Goal: Complete application form

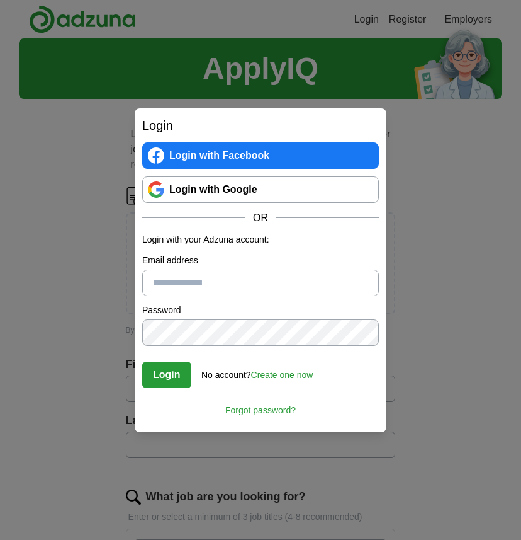
click at [256, 186] on link "Login with Google" at bounding box center [260, 189] width 237 height 26
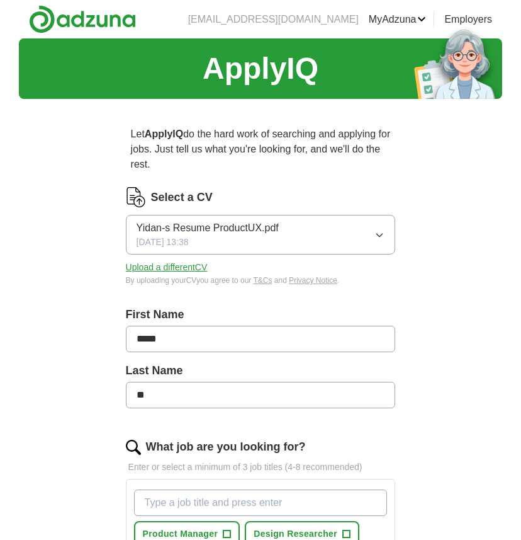
click at [195, 261] on button "Upload a different CV" at bounding box center [167, 267] width 82 height 13
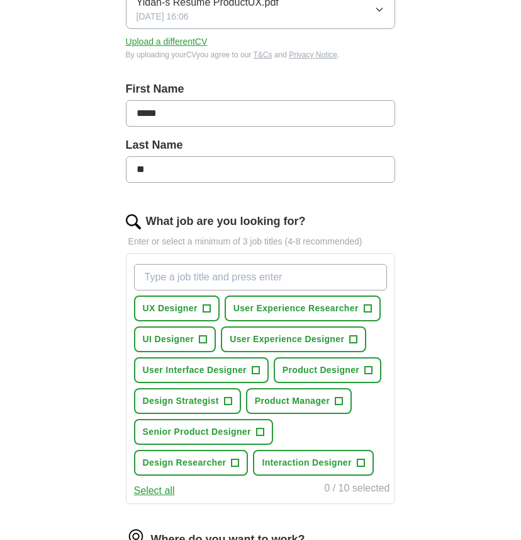
scroll to position [226, 0]
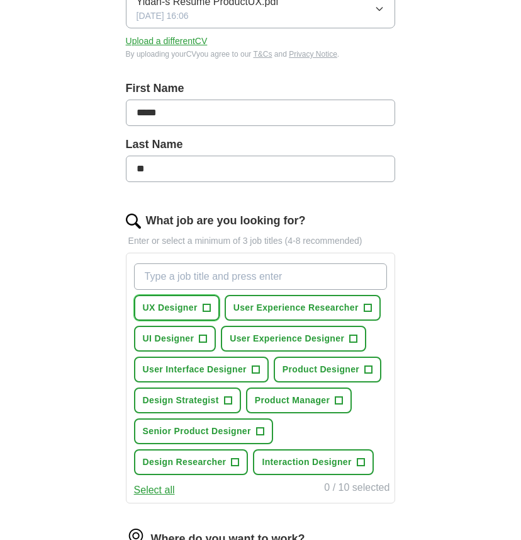
click at [211, 314] on button "UX Designer +" at bounding box center [177, 308] width 86 height 26
click at [209, 338] on button "UI Designer +" at bounding box center [175, 339] width 83 height 26
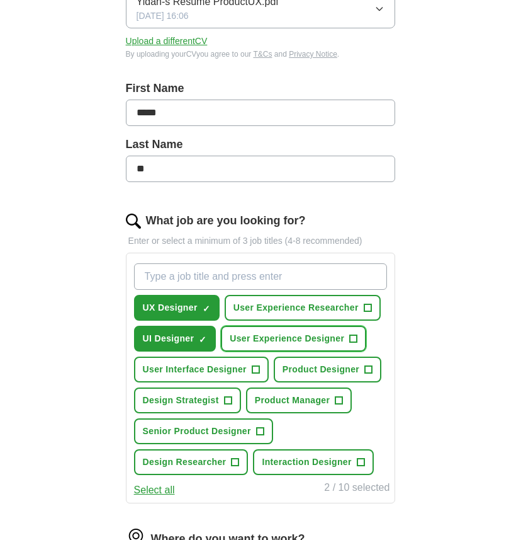
click at [330, 340] on span "User Experience Designer" at bounding box center [287, 338] width 115 height 13
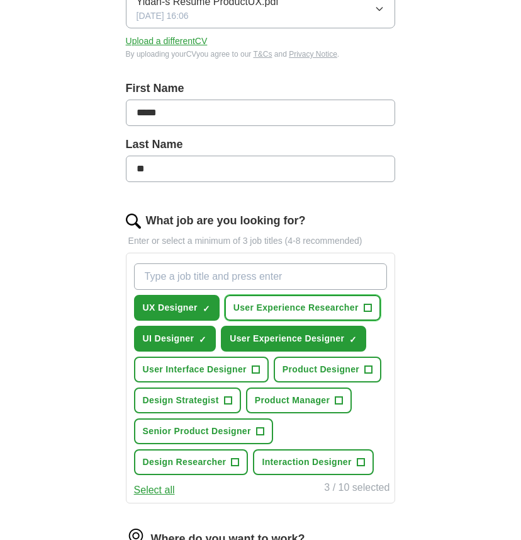
click at [345, 315] on button "User Experience Researcher +" at bounding box center [303, 308] width 156 height 26
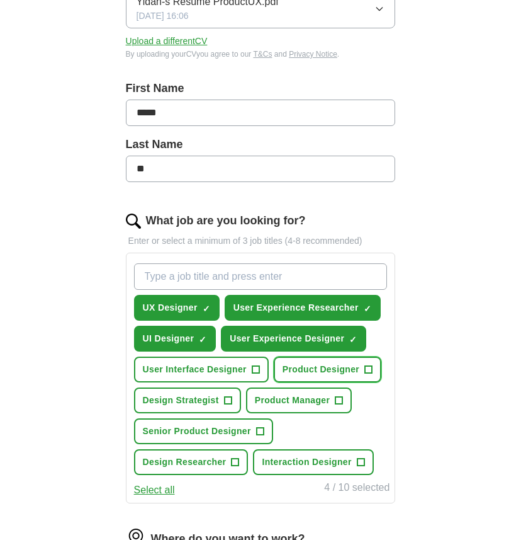
click at [335, 372] on span "Product Designer" at bounding box center [321, 369] width 77 height 13
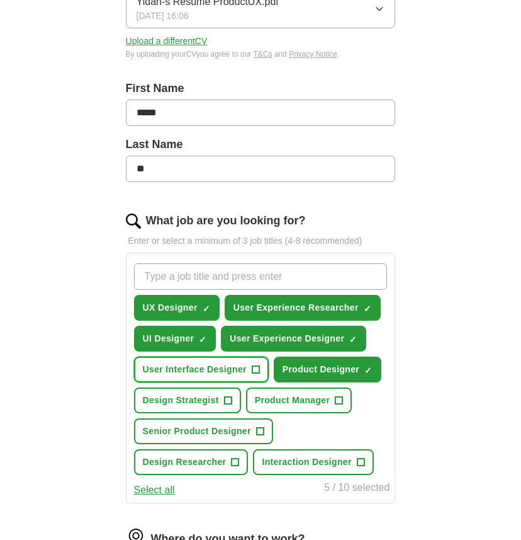
click at [232, 362] on button "User Interface Designer +" at bounding box center [201, 369] width 135 height 26
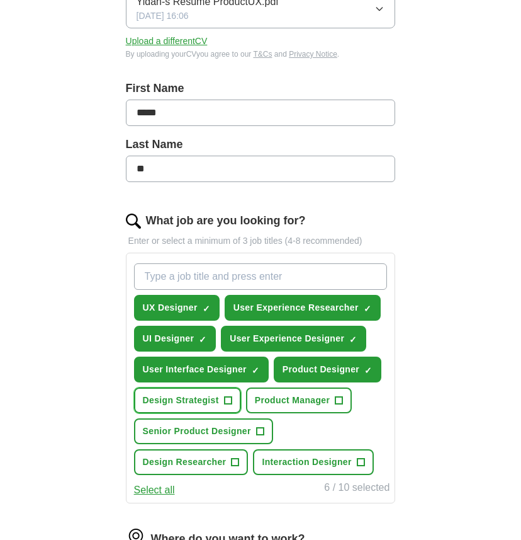
click at [229, 404] on span "+" at bounding box center [228, 401] width 8 height 10
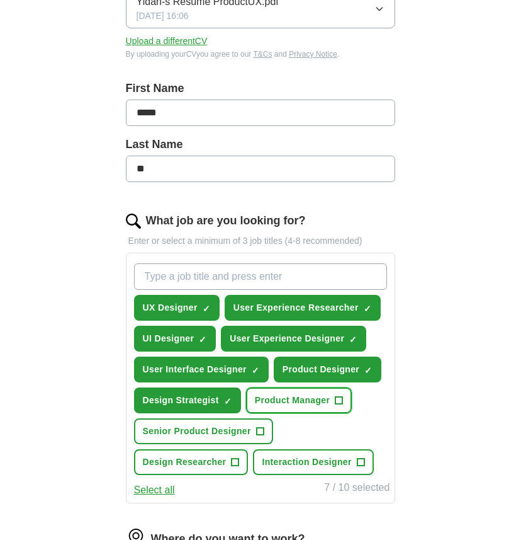
click at [277, 401] on span "Product Manager" at bounding box center [293, 400] width 76 height 13
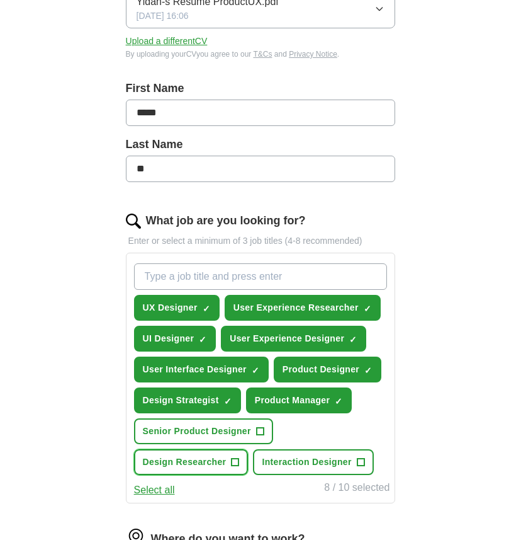
click at [231, 471] on button "Design Researcher +" at bounding box center [191, 462] width 115 height 26
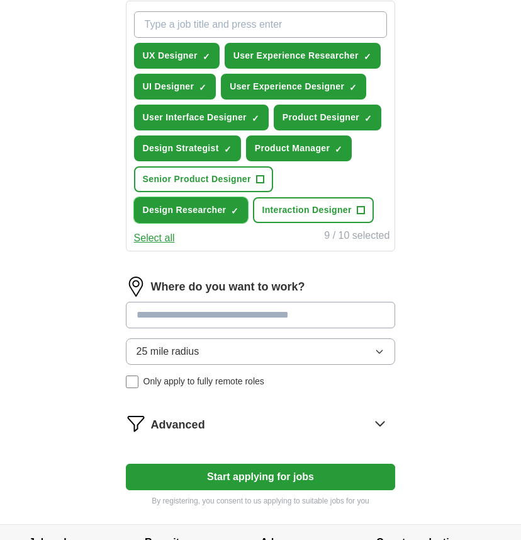
scroll to position [481, 0]
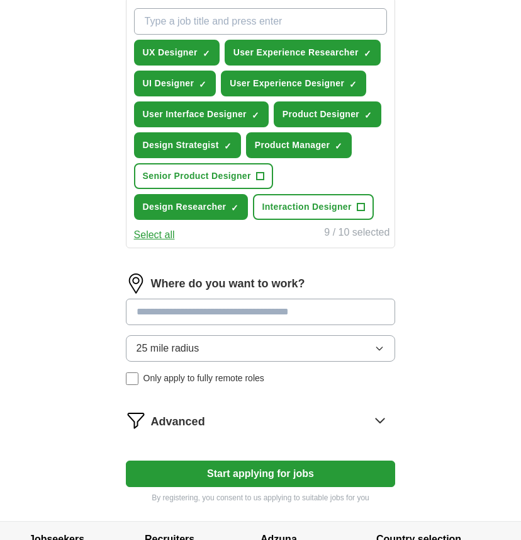
click at [239, 305] on input at bounding box center [261, 312] width 270 height 26
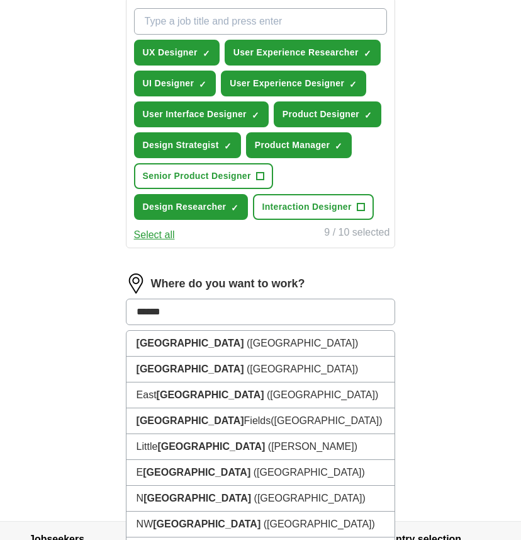
type input "******"
click at [126, 460] on button "Start applying for jobs" at bounding box center [261, 473] width 270 height 26
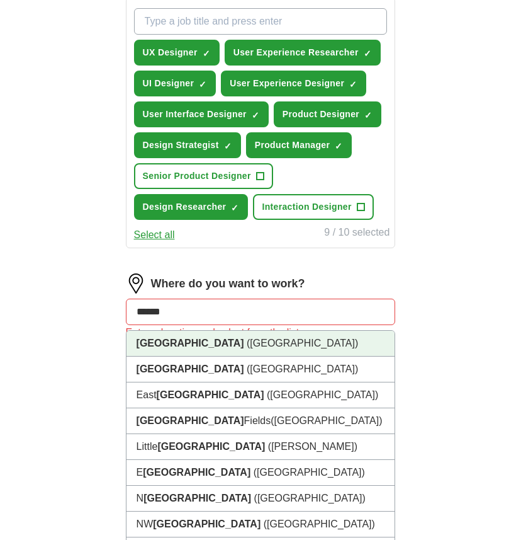
click at [244, 352] on li "London (UK)" at bounding box center [261, 344] width 269 height 26
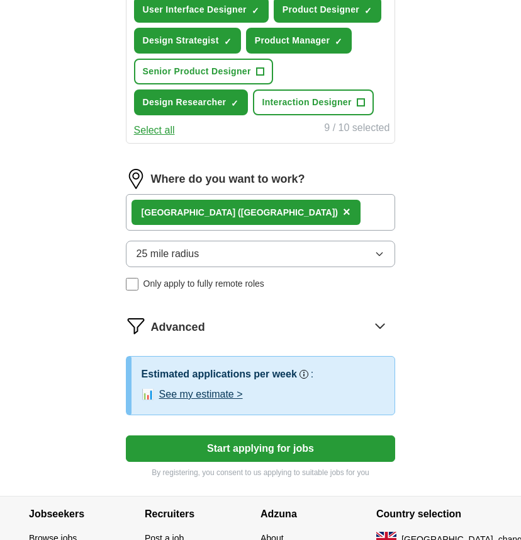
scroll to position [590, 0]
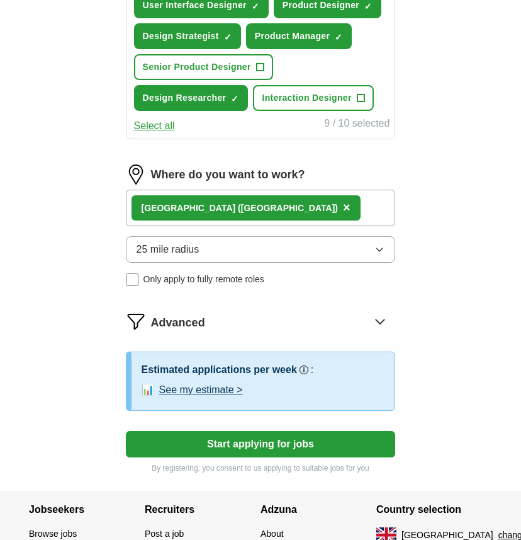
click at [256, 450] on button "Start applying for jobs" at bounding box center [261, 444] width 270 height 26
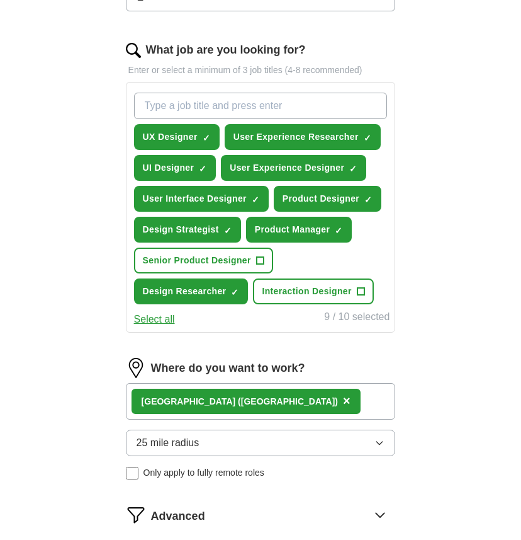
select select "**"
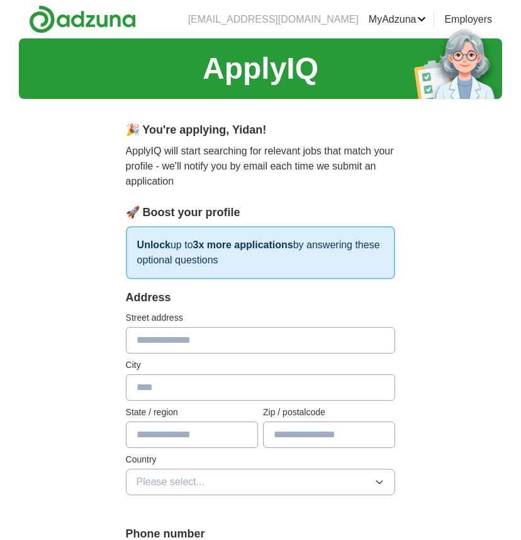
scroll to position [0, 0]
click at [269, 339] on input "text" at bounding box center [261, 340] width 270 height 26
type input "**********"
click at [263, 379] on input "text" at bounding box center [261, 387] width 270 height 26
type input "*"
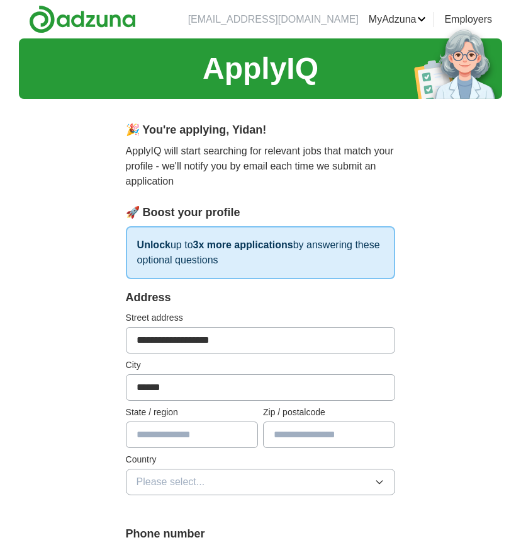
type input "******"
click at [202, 436] on input "text" at bounding box center [192, 434] width 132 height 26
type input "******"
click at [313, 433] on input "text" at bounding box center [329, 434] width 132 height 26
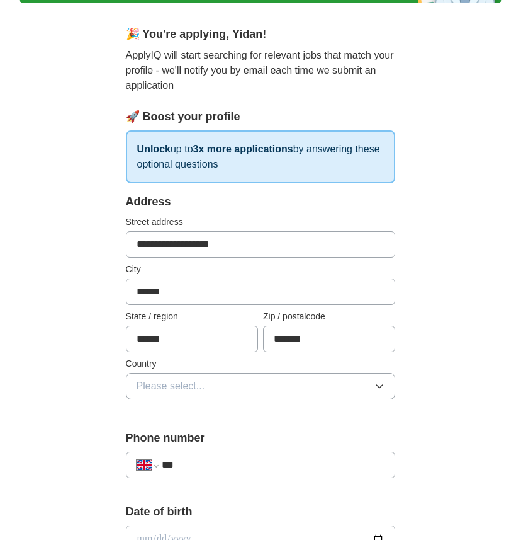
scroll to position [146, 0]
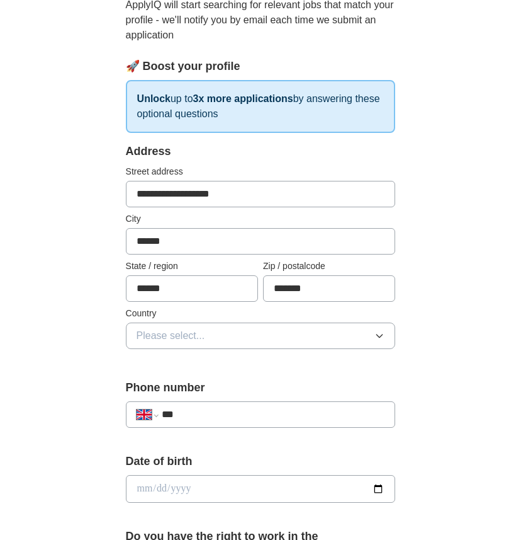
type input "*******"
click at [272, 344] on button "Please select..." at bounding box center [261, 335] width 270 height 26
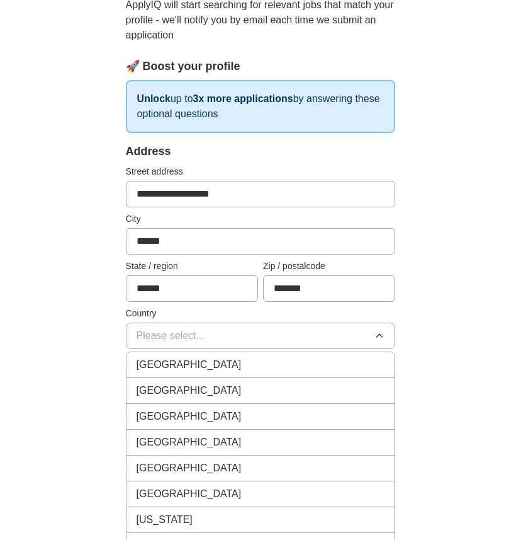
click at [258, 367] on div "[GEOGRAPHIC_DATA]" at bounding box center [261, 364] width 249 height 15
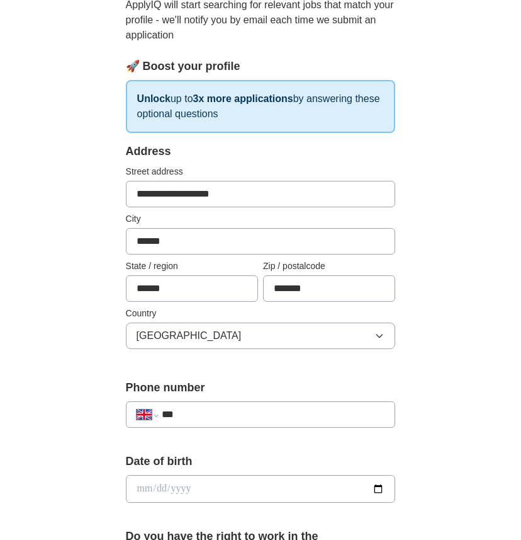
click at [249, 410] on input "***" at bounding box center [274, 414] width 224 height 15
type input "**********"
click at [235, 494] on input "date" at bounding box center [261, 489] width 270 height 28
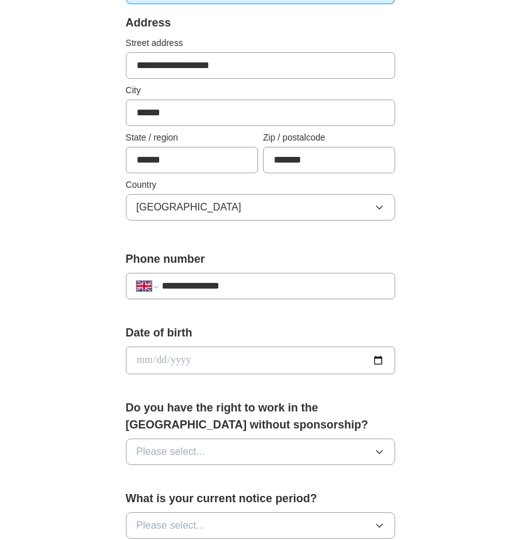
scroll to position [276, 0]
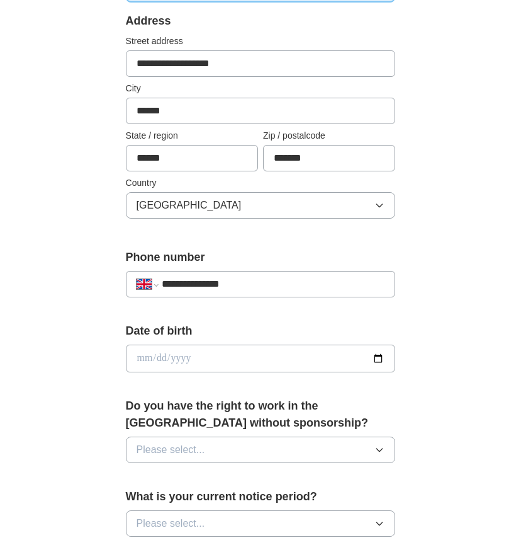
click at [174, 363] on input "date" at bounding box center [261, 359] width 270 height 28
type input "**********"
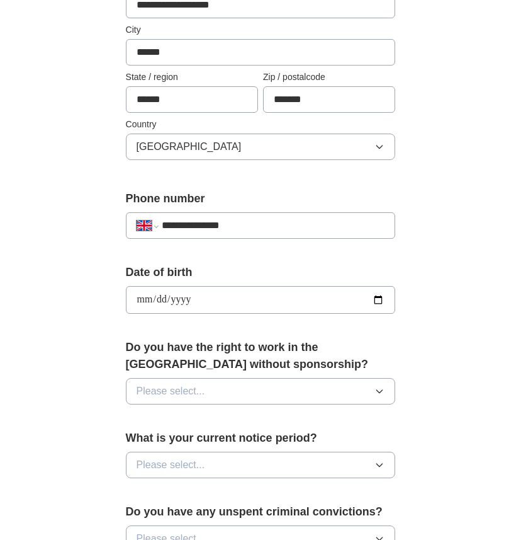
scroll to position [336, 0]
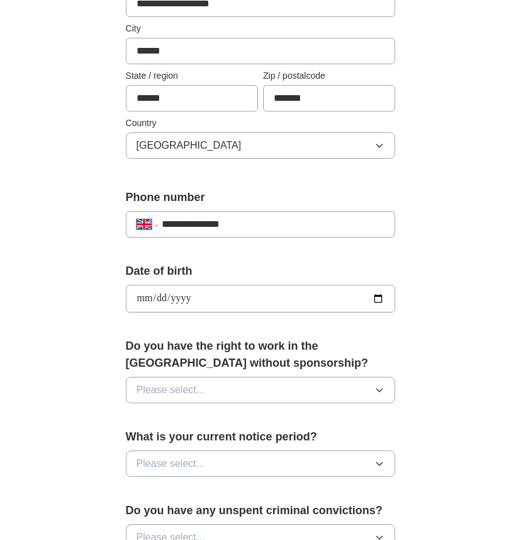
click at [191, 388] on span "Please select..." at bounding box center [171, 389] width 69 height 15
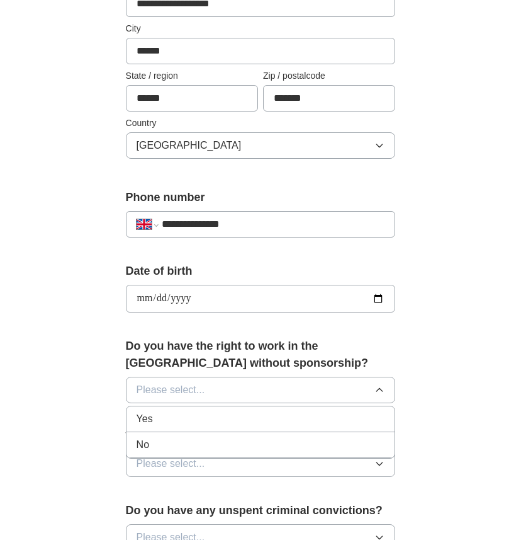
click at [191, 411] on div "Yes" at bounding box center [261, 418] width 249 height 15
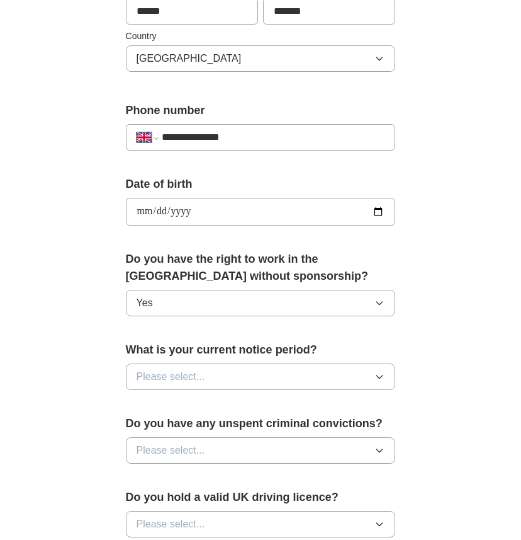
scroll to position [424, 0]
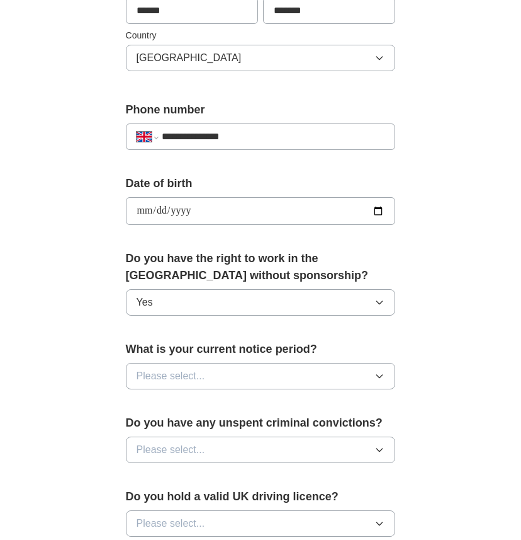
click at [202, 354] on label "What is your current notice period?" at bounding box center [261, 349] width 270 height 17
click at [202, 370] on span "Please select..." at bounding box center [171, 375] width 69 height 15
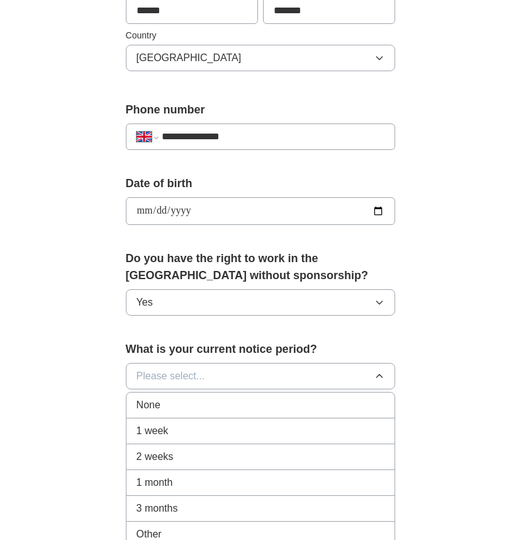
click at [198, 452] on div "2 weeks" at bounding box center [261, 456] width 249 height 15
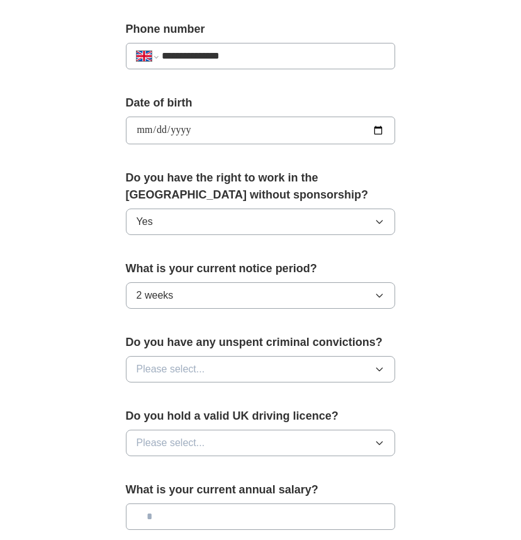
scroll to position [512, 0]
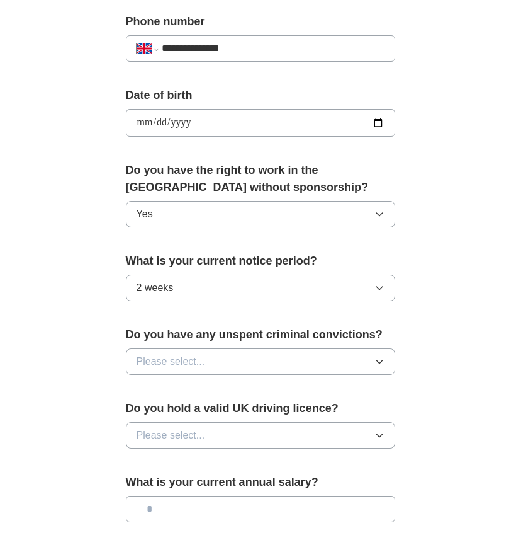
click at [219, 363] on button "Please select..." at bounding box center [261, 361] width 270 height 26
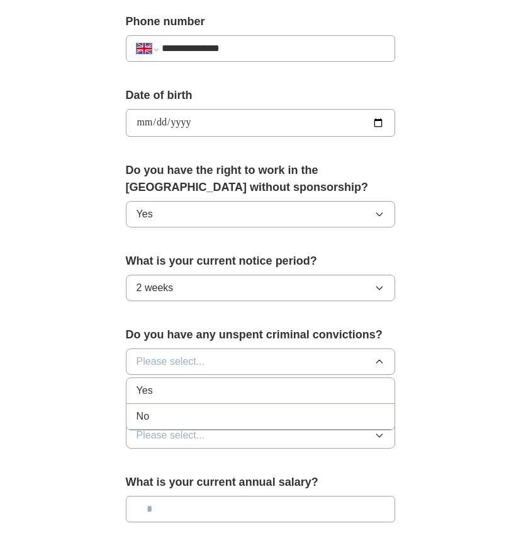
click at [220, 416] on div "No" at bounding box center [261, 416] width 249 height 15
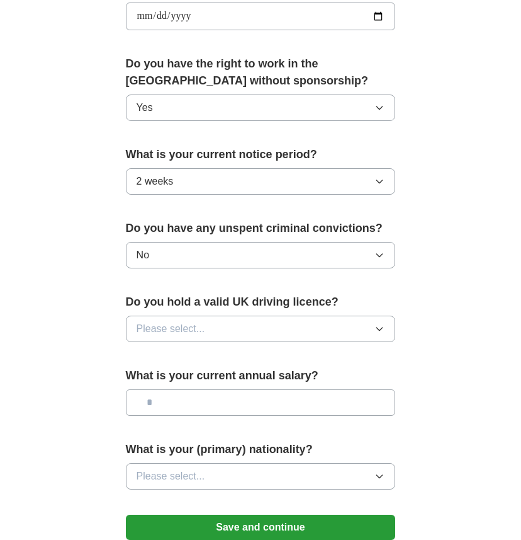
scroll to position [625, 0]
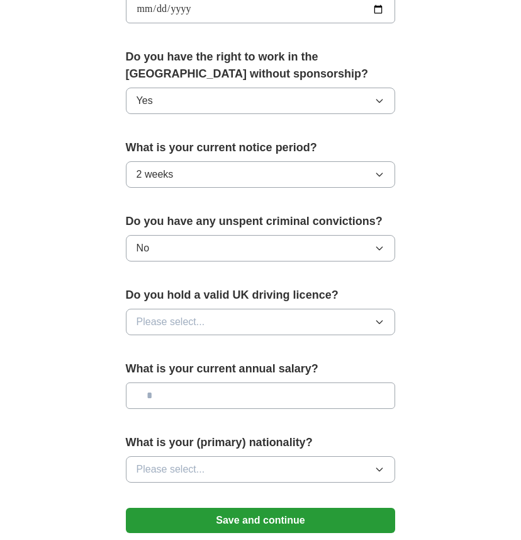
click at [229, 311] on button "Please select..." at bounding box center [261, 322] width 270 height 26
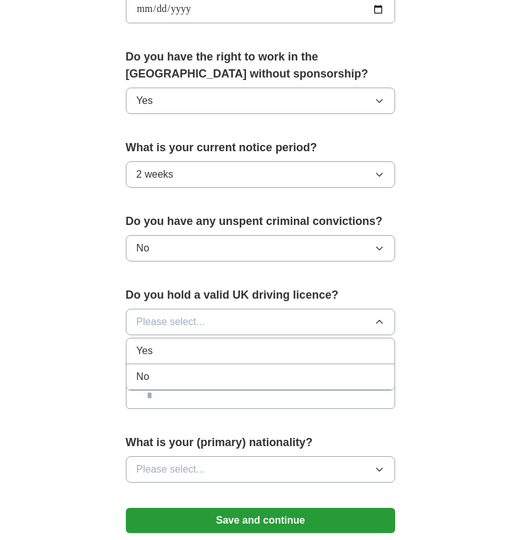
click at [227, 370] on div "No" at bounding box center [261, 376] width 249 height 15
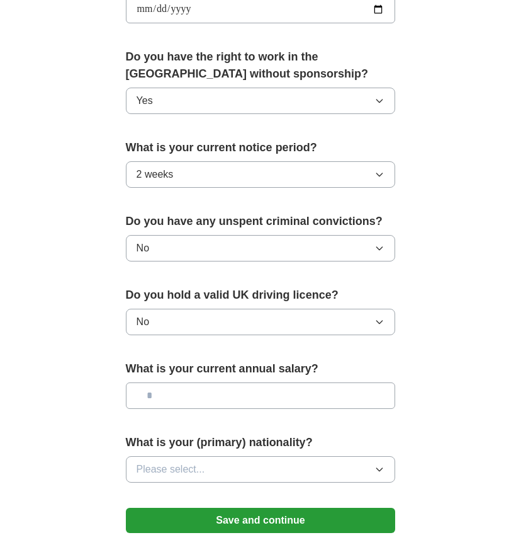
click at [227, 405] on input "text" at bounding box center [261, 395] width 270 height 26
type input "**"
type input "*******"
click at [225, 474] on button "Please select..." at bounding box center [261, 469] width 270 height 26
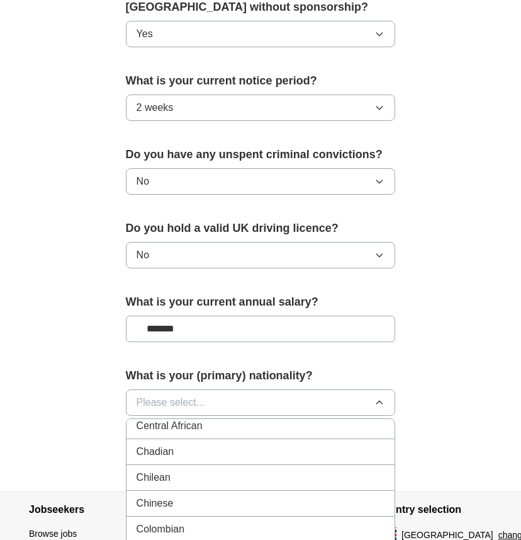
scroll to position [936, 0]
click at [222, 498] on div "Chinese" at bounding box center [261, 502] width 249 height 15
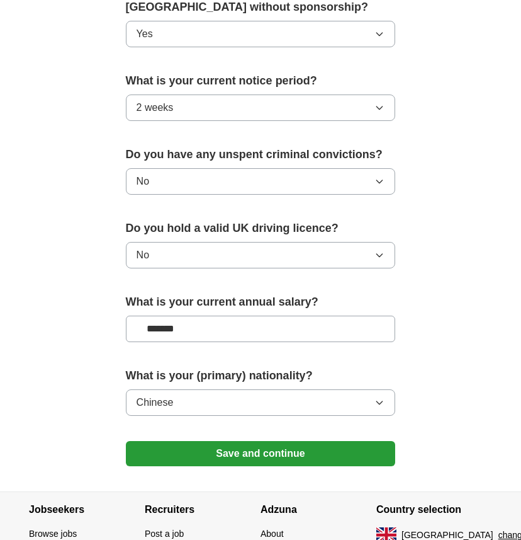
click at [234, 457] on button "Save and continue" at bounding box center [261, 453] width 270 height 25
